Goal: Participate in discussion: Engage in conversation with other users on a specific topic

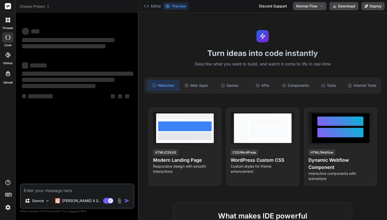
click at [66, 6] on div "Choose Project" at bounding box center [76, 6] width 115 height 5
click at [321, 5] on icon at bounding box center [322, 6] width 4 height 4
click at [352, 23] on div "Turn ideas into code instantly Describe what you want to build, and watch it co…" at bounding box center [263, 116] width 249 height 207
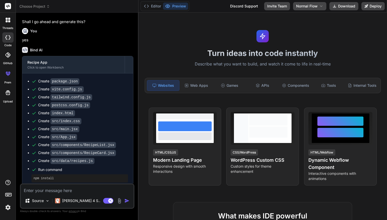
scroll to position [177, 0]
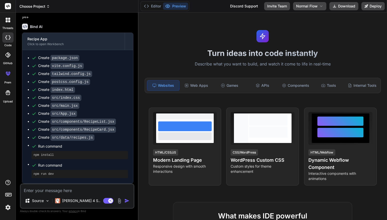
click at [46, 7] on span "Choose Project" at bounding box center [34, 6] width 30 height 5
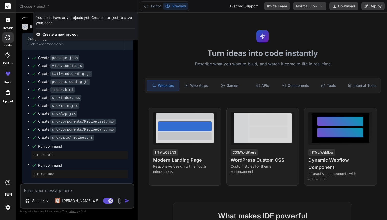
click at [8, 20] on icon at bounding box center [8, 20] width 5 height 5
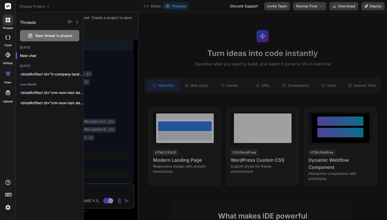
click at [40, 35] on span "New thread in project" at bounding box center [53, 35] width 37 height 5
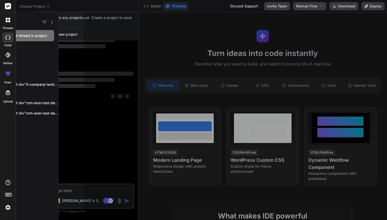
scroll to position [0, 0]
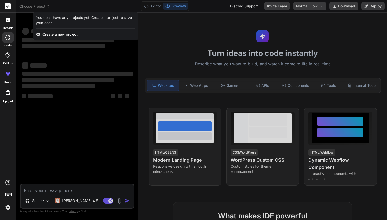
click at [11, 21] on div at bounding box center [8, 20] width 11 height 11
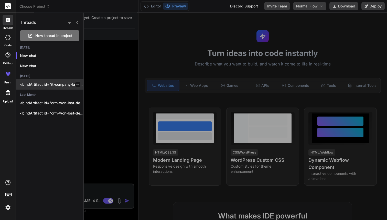
click at [29, 85] on p "<bindArtifact id="it-company-landing" title="IT Company Landing Page"> <bindAct…" at bounding box center [52, 84] width 64 height 5
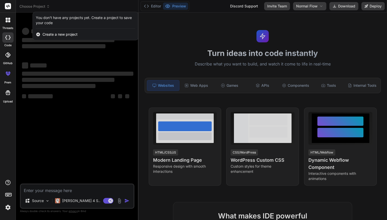
scroll to position [9, 0]
type textarea "x"
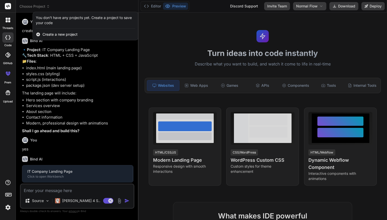
scroll to position [11, 0]
click at [125, 62] on div at bounding box center [193, 110] width 387 height 220
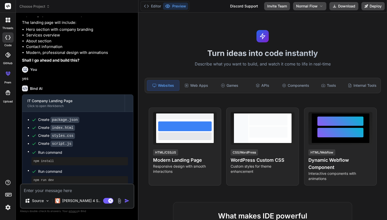
scroll to position [88, 0]
